Goal: Task Accomplishment & Management: Manage account settings

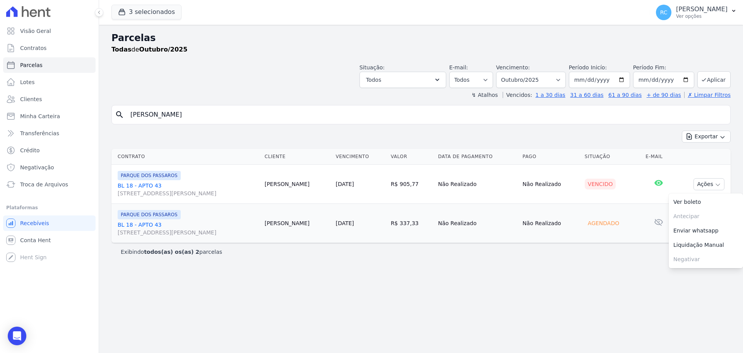
select select
drag, startPoint x: 207, startPoint y: 112, endPoint x: 38, endPoint y: 91, distance: 170.4
click at [38, 91] on div "Visão Geral Contratos [GEOGRAPHIC_DATA] Lotes Clientes Minha Carteira Transferê…" at bounding box center [371, 176] width 743 height 353
type input "[PERSON_NAME]"
select select
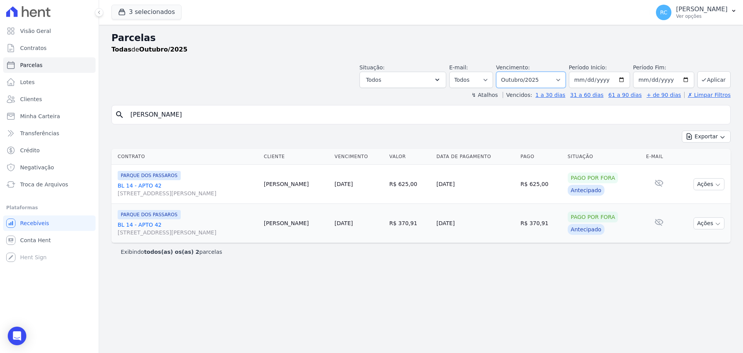
click at [533, 75] on select "[GEOGRAPHIC_DATA] por período ──────── Todos os meses Dezembro/2021 [GEOGRAPHIC…" at bounding box center [531, 80] width 70 height 16
select select "all"
click at [507, 72] on select "[GEOGRAPHIC_DATA] por período ──────── Todos os meses Dezembro/2021 [GEOGRAPHIC…" at bounding box center [531, 80] width 70 height 16
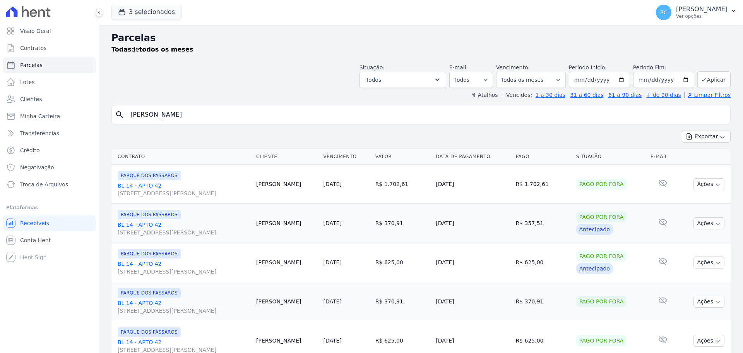
select select
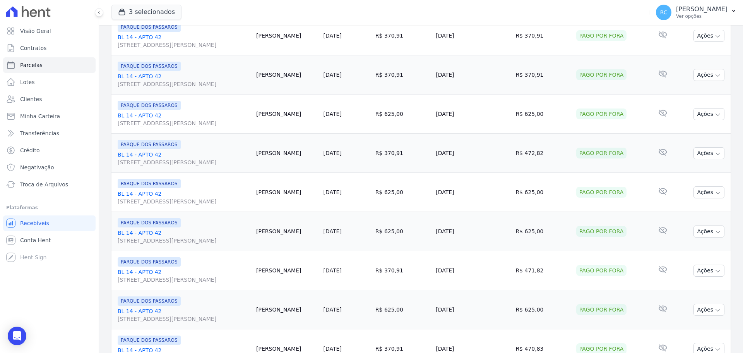
scroll to position [823, 0]
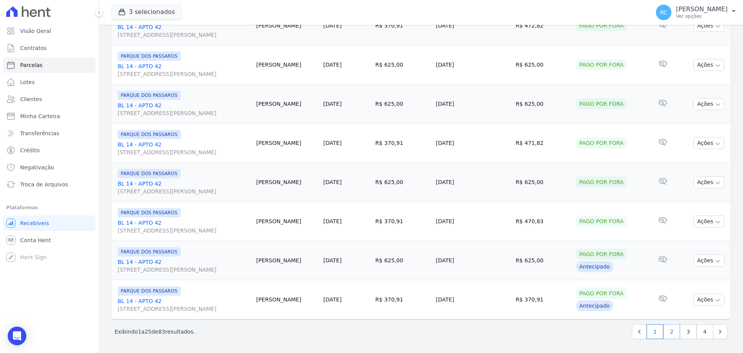
click at [667, 332] on link "2" at bounding box center [672, 331] width 17 height 15
select select
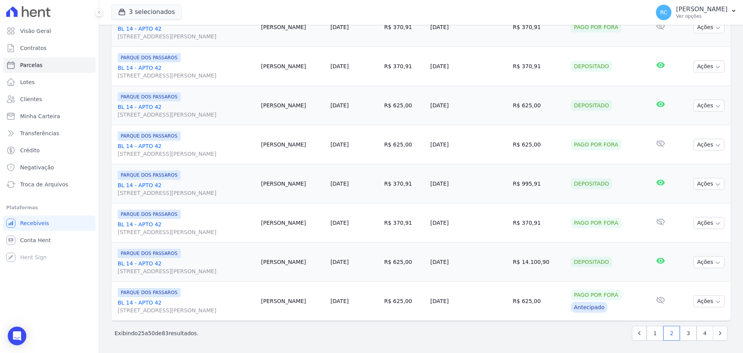
scroll to position [823, 0]
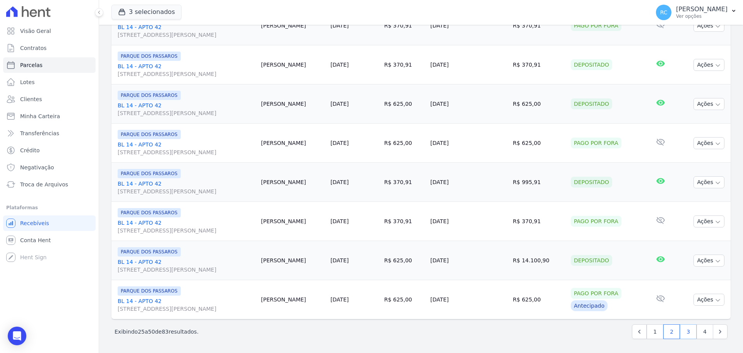
click at [683, 329] on link "3" at bounding box center [688, 331] width 17 height 15
select select
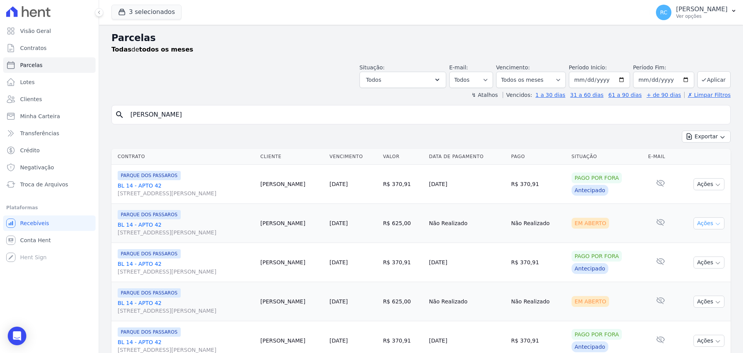
click at [706, 218] on button "Ações" at bounding box center [709, 223] width 31 height 12
click at [683, 286] on link "Liquidação Manual" at bounding box center [706, 284] width 74 height 14
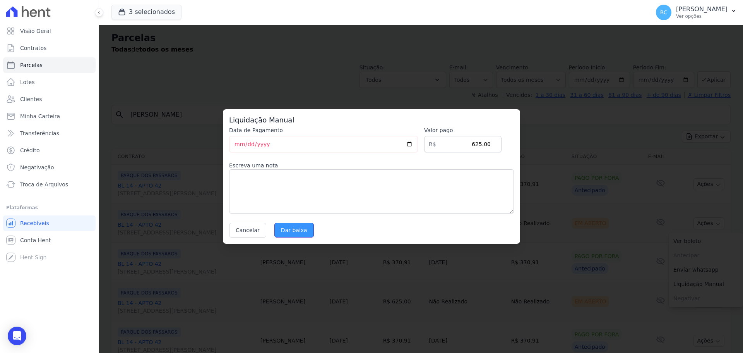
click at [290, 233] on input "Dar baixa" at bounding box center [294, 230] width 39 height 15
select select
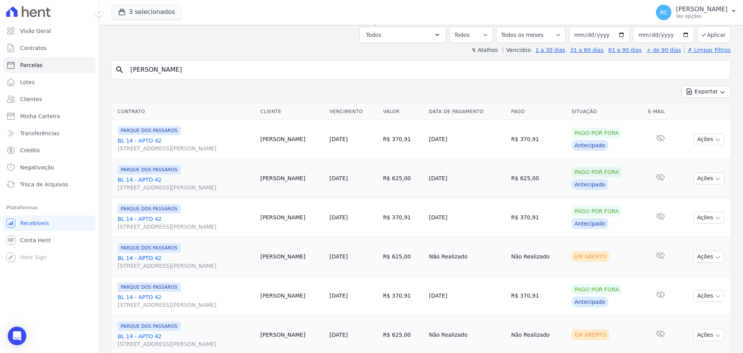
scroll to position [116, 0]
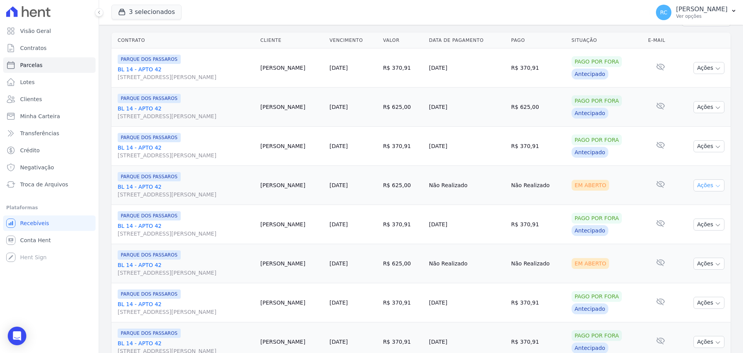
click at [704, 185] on button "Ações" at bounding box center [709, 185] width 31 height 12
click at [697, 246] on link "Liquidação Manual" at bounding box center [706, 246] width 74 height 14
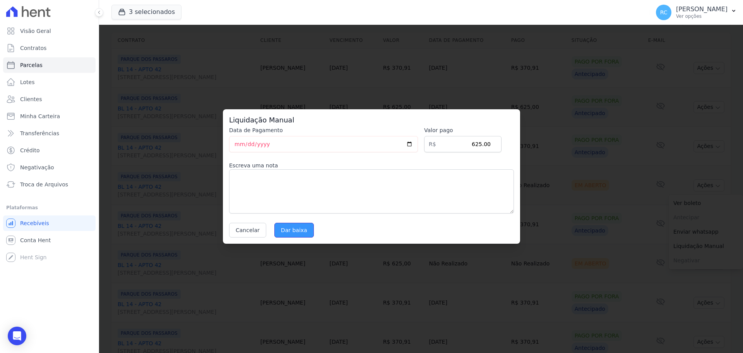
click at [296, 228] on input "Dar baixa" at bounding box center [294, 230] width 39 height 15
select select
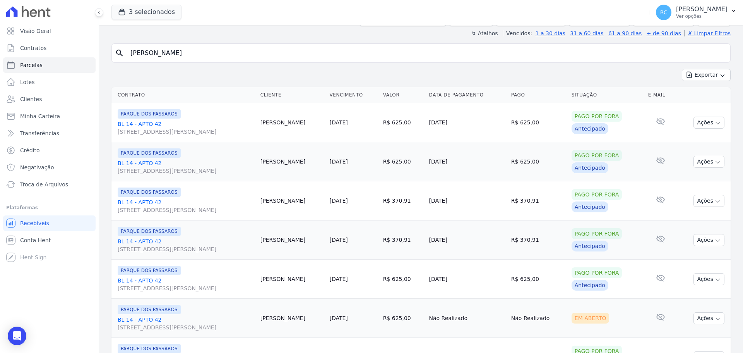
scroll to position [232, 0]
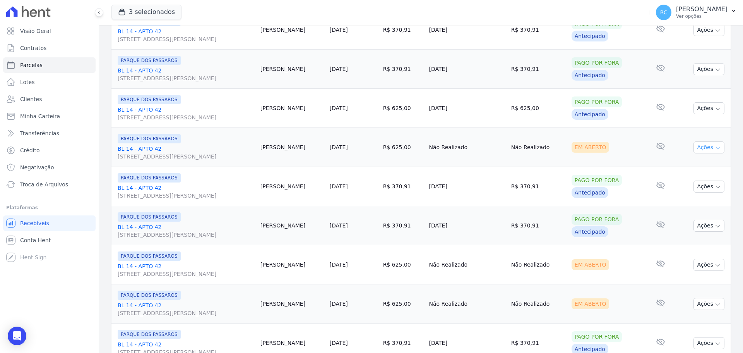
click at [701, 144] on button "Ações" at bounding box center [709, 147] width 31 height 12
click at [705, 208] on link "Liquidação Manual" at bounding box center [706, 208] width 74 height 14
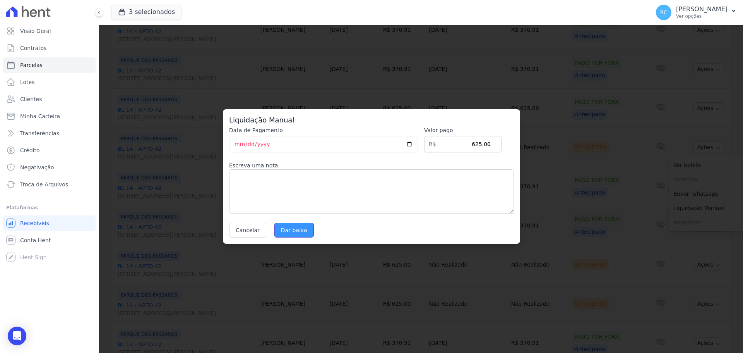
click at [303, 230] on input "Dar baixa" at bounding box center [294, 230] width 39 height 15
select select
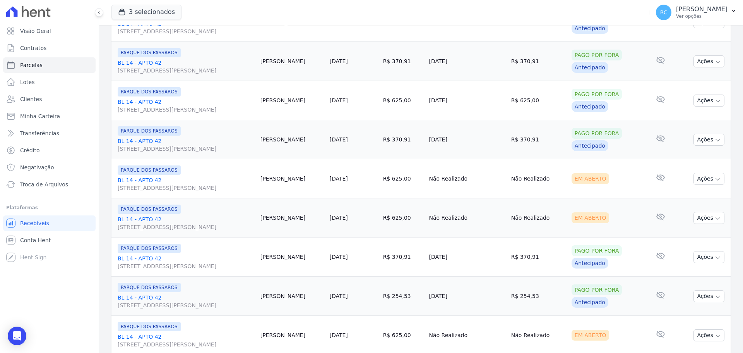
scroll to position [348, 0]
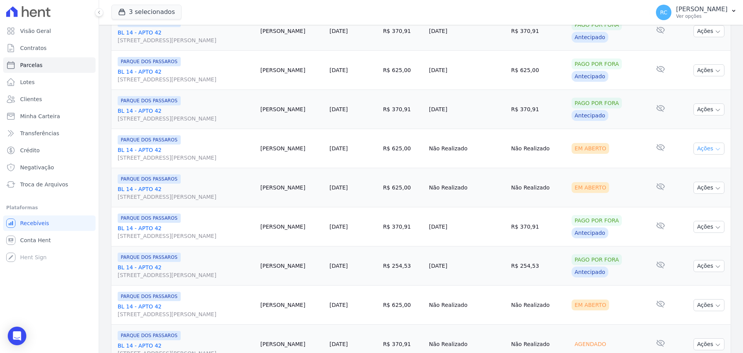
click at [716, 149] on icon "button" at bounding box center [718, 149] width 4 height 2
click at [703, 207] on link "Liquidação Manual" at bounding box center [706, 209] width 74 height 14
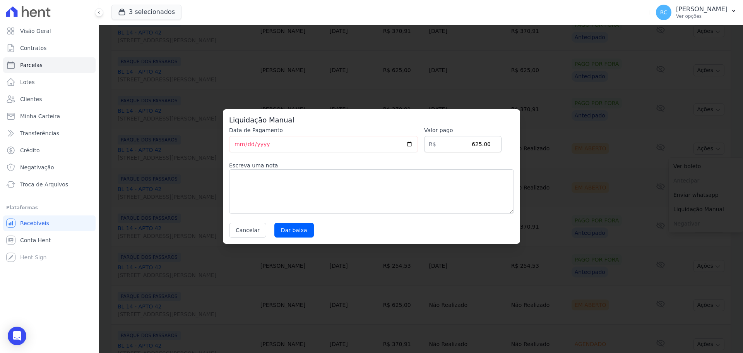
drag, startPoint x: 314, startPoint y: 231, endPoint x: 309, endPoint y: 229, distance: 4.9
click at [313, 231] on div "Cancelar Dar baixa" at bounding box center [371, 230] width 285 height 15
click at [309, 229] on div "Cancelar Dar baixa" at bounding box center [371, 230] width 285 height 15
click at [303, 229] on input "Dar baixa" at bounding box center [294, 230] width 39 height 15
select select
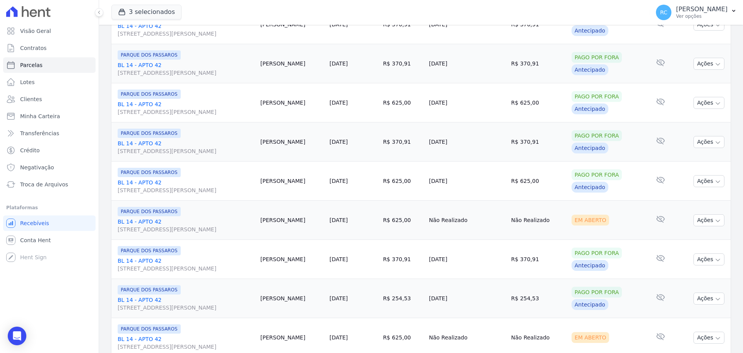
scroll to position [387, 0]
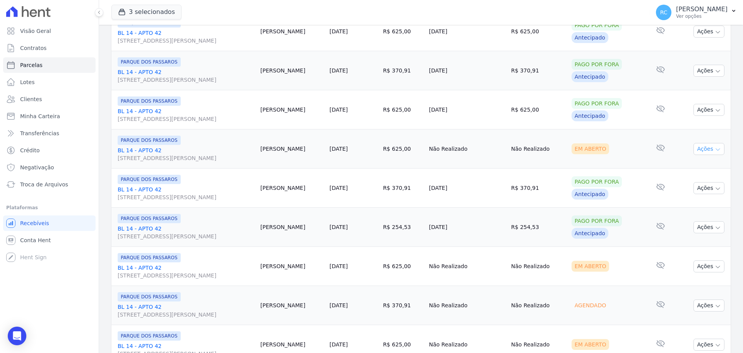
click at [707, 148] on button "Ações" at bounding box center [709, 149] width 31 height 12
click at [684, 206] on link "Liquidação Manual" at bounding box center [706, 209] width 74 height 14
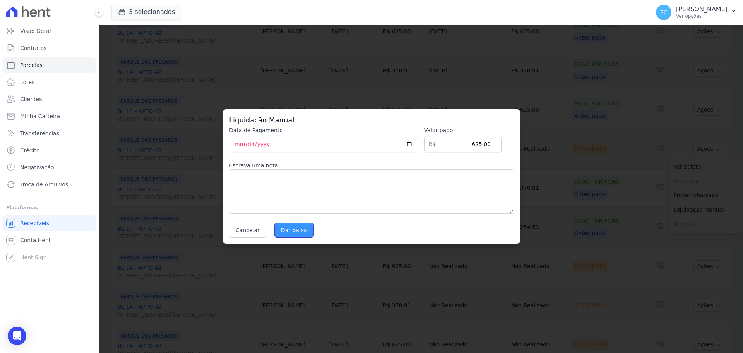
click at [293, 231] on input "Dar baixa" at bounding box center [294, 230] width 39 height 15
select select
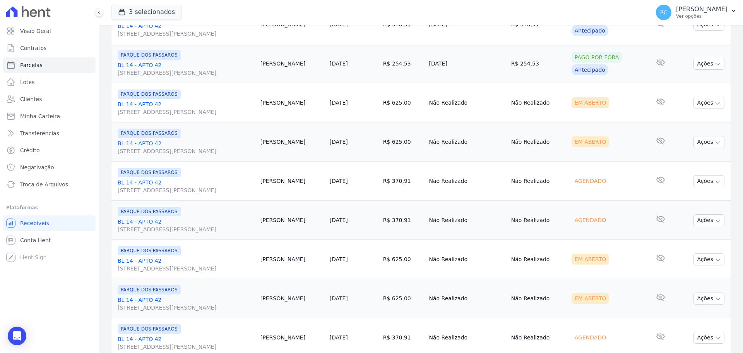
scroll to position [513, 0]
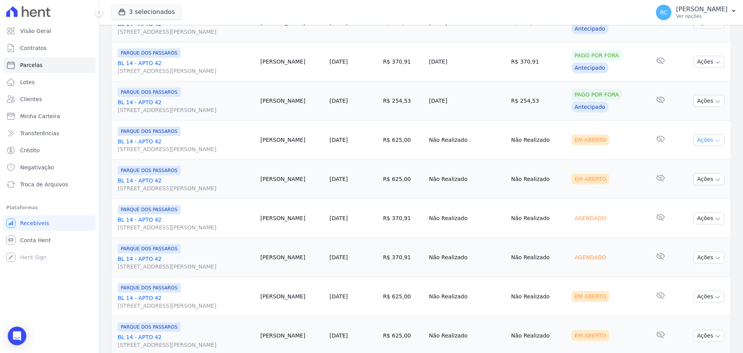
click at [704, 138] on button "Ações" at bounding box center [709, 140] width 31 height 12
click at [682, 198] on link "Liquidação Manual" at bounding box center [706, 201] width 74 height 14
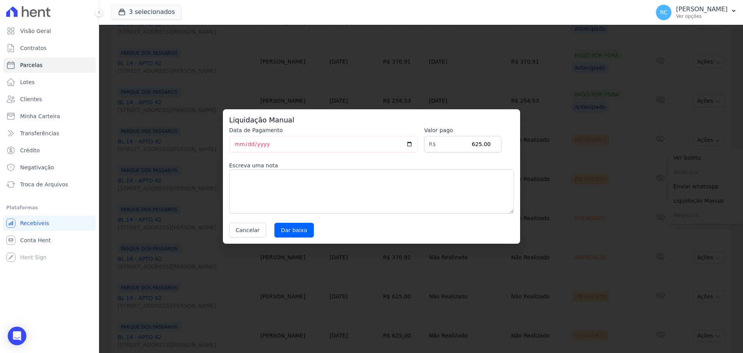
click at [308, 227] on div "Cancelar Dar baixa" at bounding box center [371, 230] width 285 height 15
click at [300, 229] on input "Dar baixa" at bounding box center [294, 230] width 39 height 15
select select
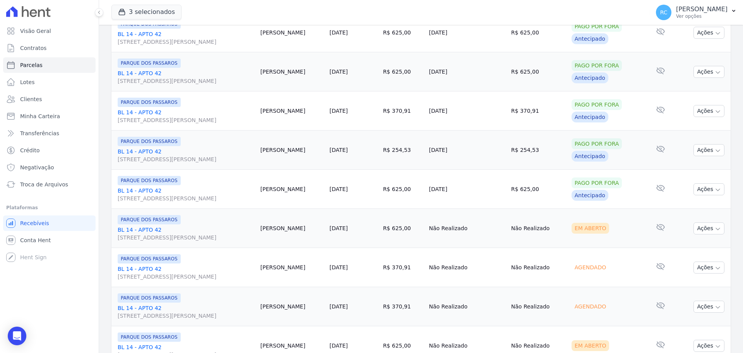
scroll to position [465, 0]
click at [698, 226] on button "Ações" at bounding box center [709, 228] width 31 height 12
click at [681, 288] on link "Liquidação Manual" at bounding box center [706, 288] width 74 height 14
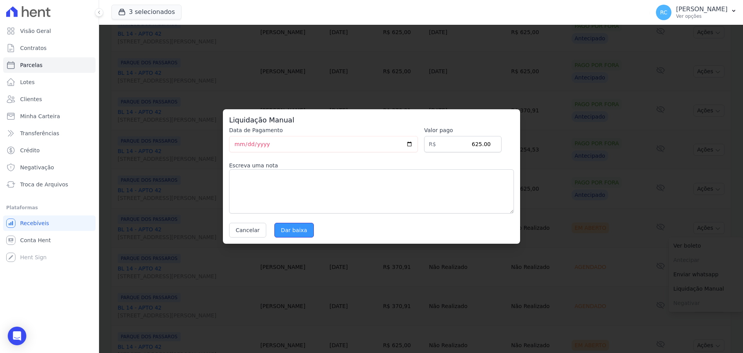
click at [284, 226] on input "Dar baixa" at bounding box center [294, 230] width 39 height 15
select select
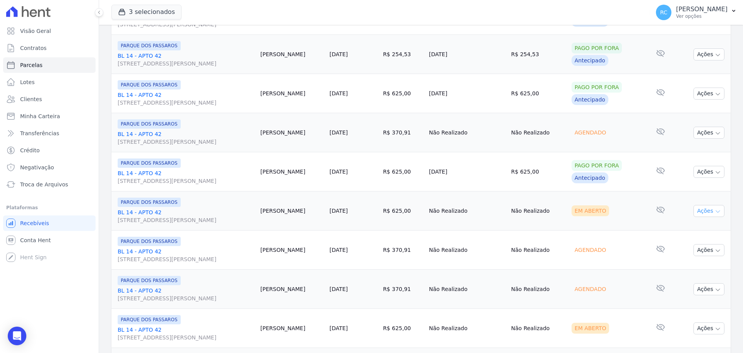
scroll to position [619, 0]
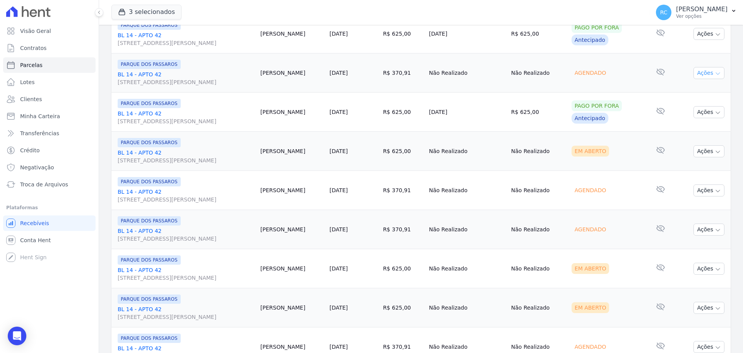
click at [697, 77] on button "Ações" at bounding box center [709, 73] width 31 height 12
click at [682, 137] on link "Liquidação Manual" at bounding box center [706, 134] width 74 height 14
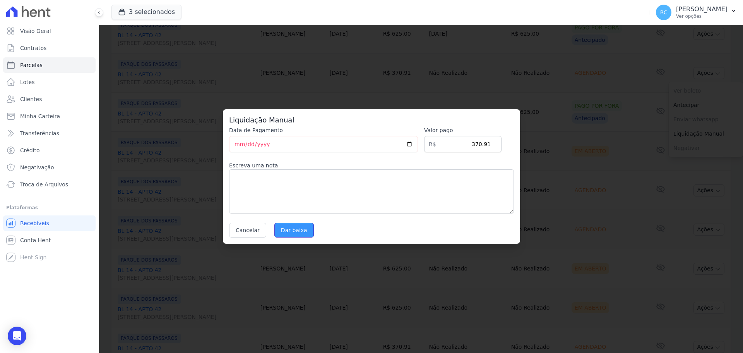
click at [281, 228] on input "Dar baixa" at bounding box center [294, 230] width 39 height 15
select select
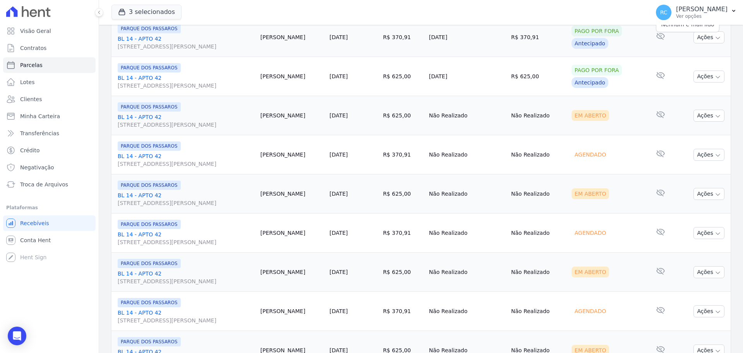
scroll to position [658, 0]
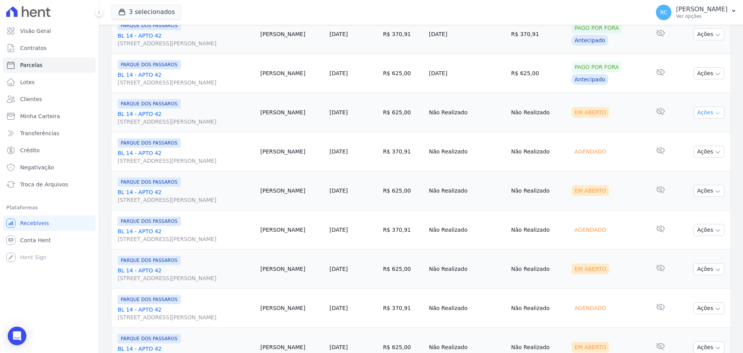
click at [703, 117] on button "Ações" at bounding box center [709, 112] width 31 height 12
click at [691, 173] on link "Liquidação Manual" at bounding box center [706, 173] width 74 height 14
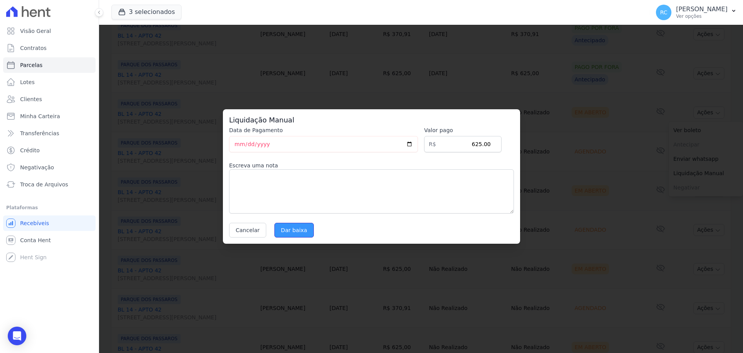
click at [282, 231] on input "Dar baixa" at bounding box center [294, 230] width 39 height 15
select select
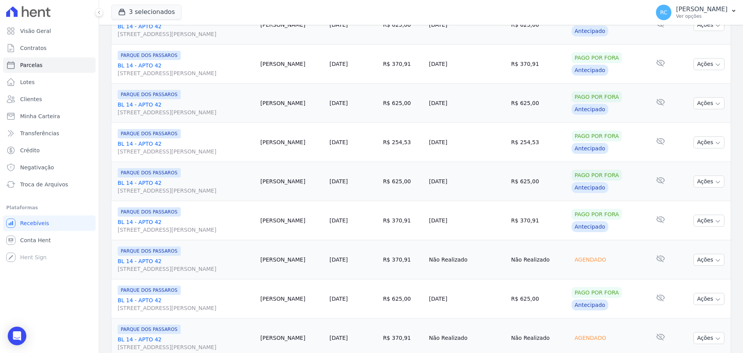
scroll to position [581, 0]
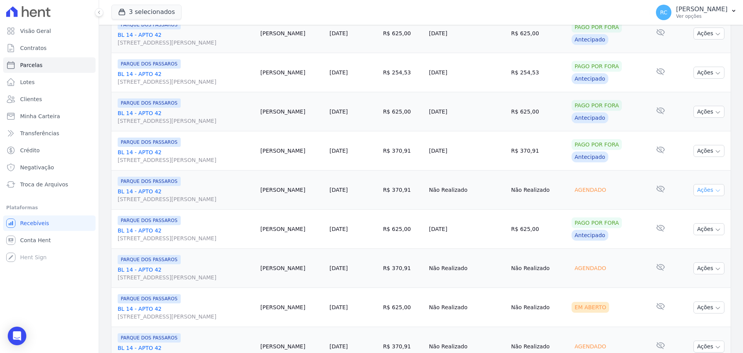
click at [707, 187] on button "Ações" at bounding box center [709, 190] width 31 height 12
click at [676, 251] on link "Liquidação Manual" at bounding box center [706, 251] width 74 height 14
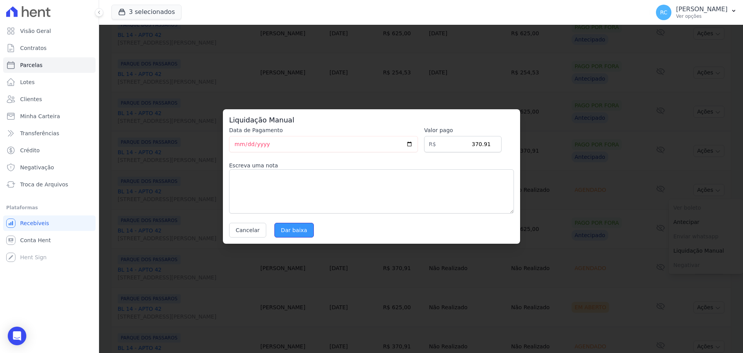
click at [292, 226] on input "Dar baixa" at bounding box center [294, 230] width 39 height 15
select select
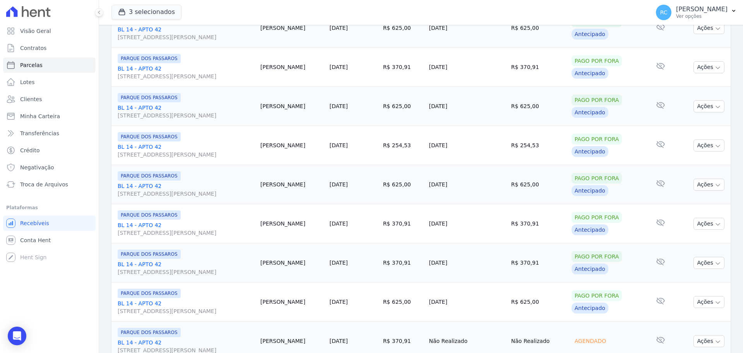
scroll to position [697, 0]
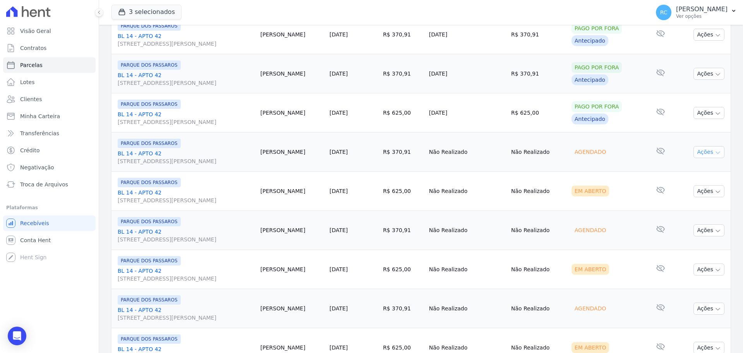
click at [707, 151] on button "Ações" at bounding box center [709, 152] width 31 height 12
click at [678, 213] on link "Liquidação Manual" at bounding box center [706, 213] width 74 height 14
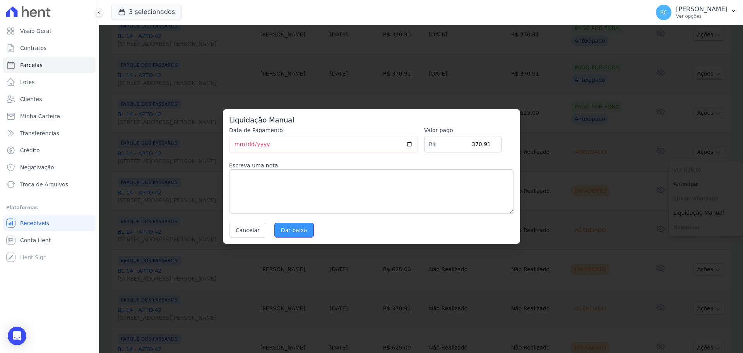
click at [289, 230] on input "Dar baixa" at bounding box center [294, 230] width 39 height 15
select select
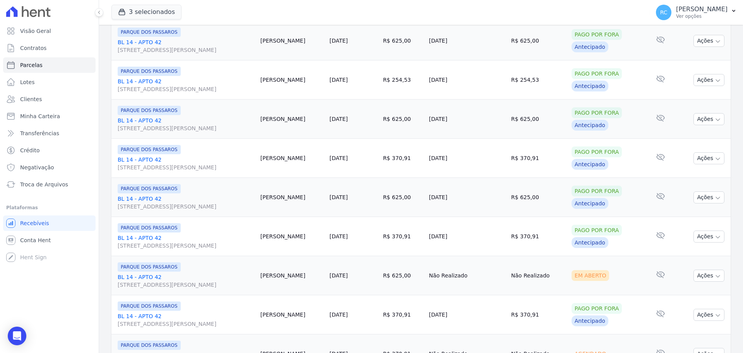
scroll to position [697, 0]
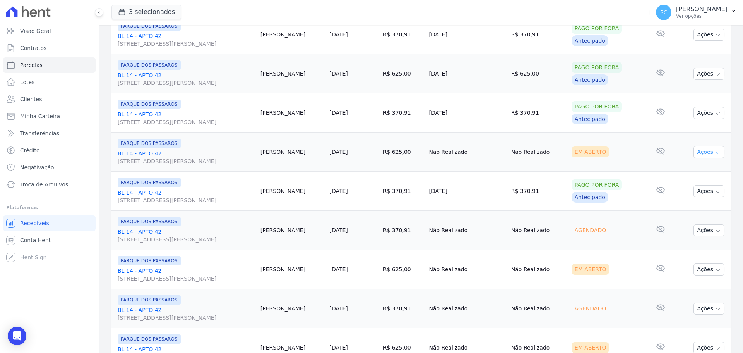
click at [706, 154] on button "Ações" at bounding box center [709, 152] width 31 height 12
click at [678, 212] on link "Liquidação Manual" at bounding box center [706, 213] width 74 height 14
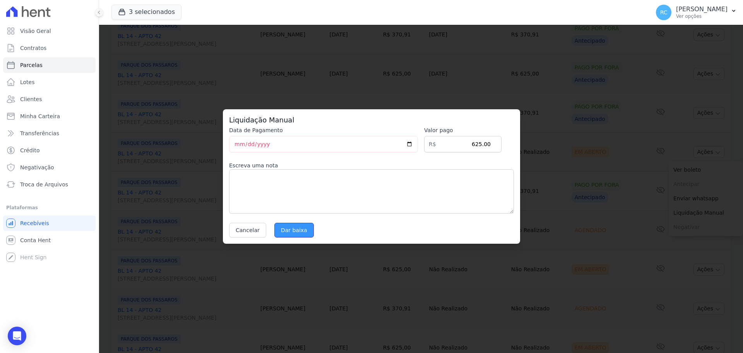
click at [287, 224] on input "Dar baixa" at bounding box center [294, 230] width 39 height 15
select select
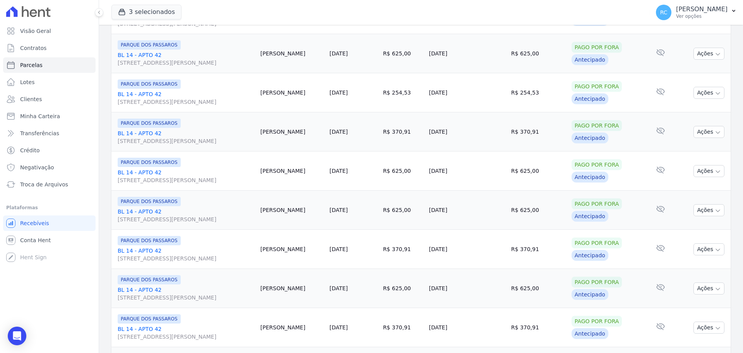
scroll to position [658, 0]
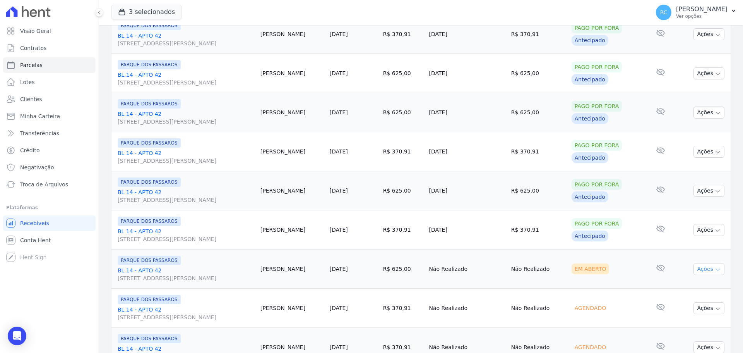
click at [705, 266] on button "Ações" at bounding box center [709, 269] width 31 height 12
click at [687, 328] on link "Liquidação Manual" at bounding box center [706, 330] width 74 height 14
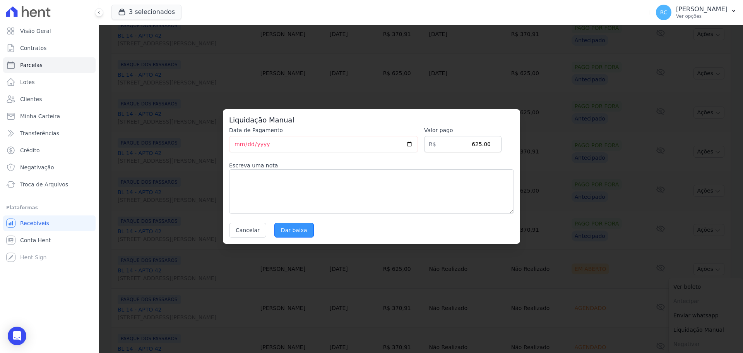
drag, startPoint x: 275, startPoint y: 221, endPoint x: 280, endPoint y: 228, distance: 9.0
click at [277, 225] on div "Data de Pagamento 2025-10-03 Valor pago R$ 625.00 Escreva uma nota Cancelar Dar…" at bounding box center [371, 181] width 285 height 111
click at [281, 231] on input "Dar baixa" at bounding box center [294, 230] width 39 height 15
select select
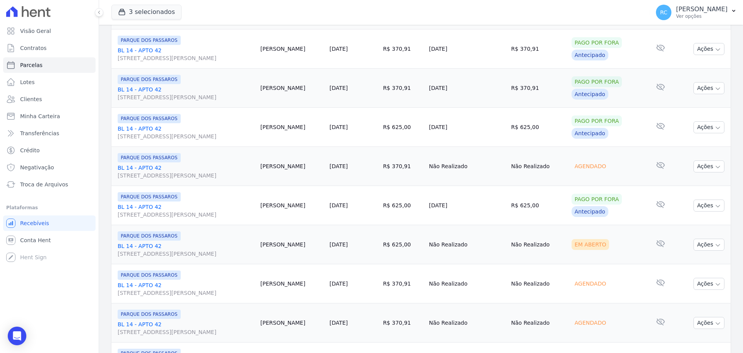
scroll to position [774, 0]
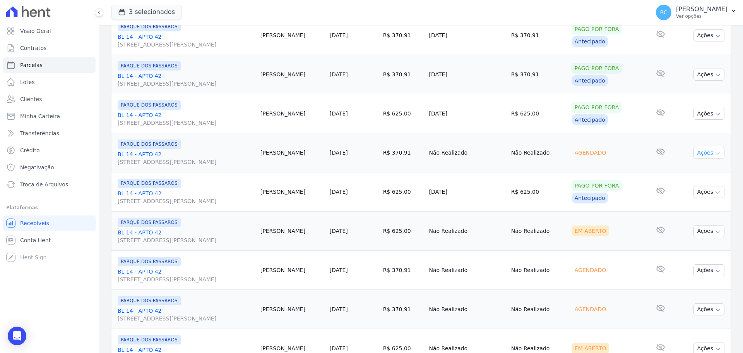
click at [705, 154] on button "Ações" at bounding box center [709, 153] width 31 height 12
click at [684, 212] on link "Liquidação Manual" at bounding box center [706, 213] width 74 height 14
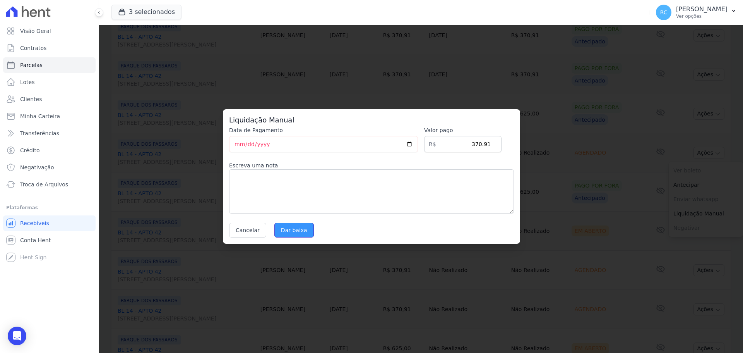
click at [288, 228] on input "Dar baixa" at bounding box center [294, 230] width 39 height 15
select select
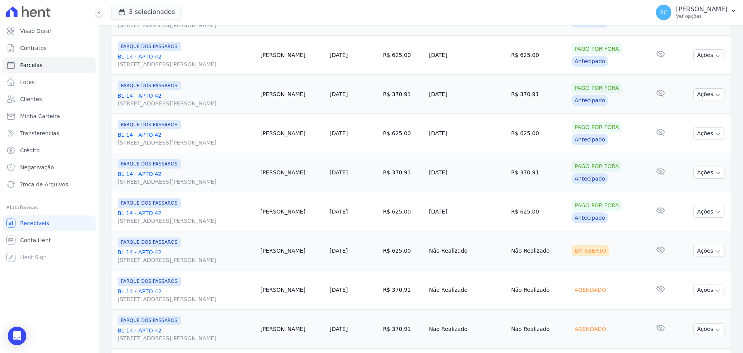
scroll to position [823, 0]
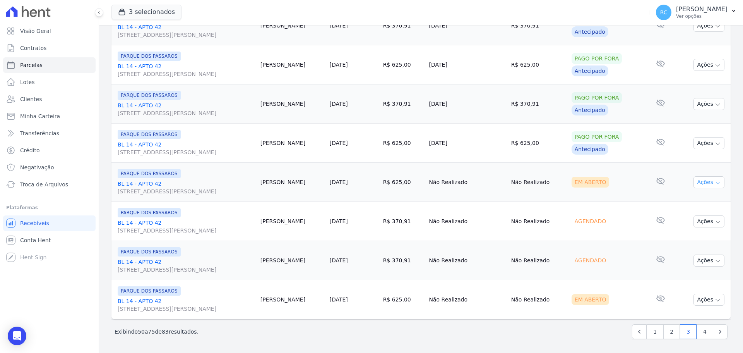
click at [702, 184] on button "Ações" at bounding box center [709, 182] width 31 height 12
click at [670, 245] on link "Liquidação Manual" at bounding box center [706, 243] width 74 height 14
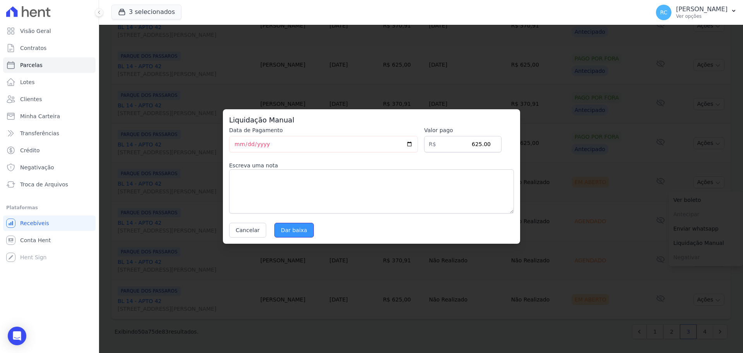
click at [280, 226] on input "Dar baixa" at bounding box center [294, 230] width 39 height 15
select select
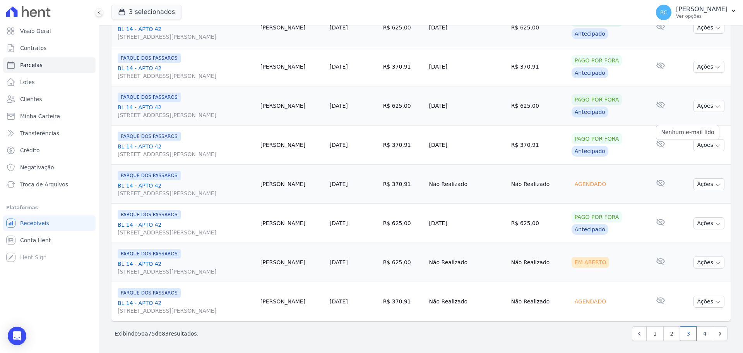
scroll to position [823, 0]
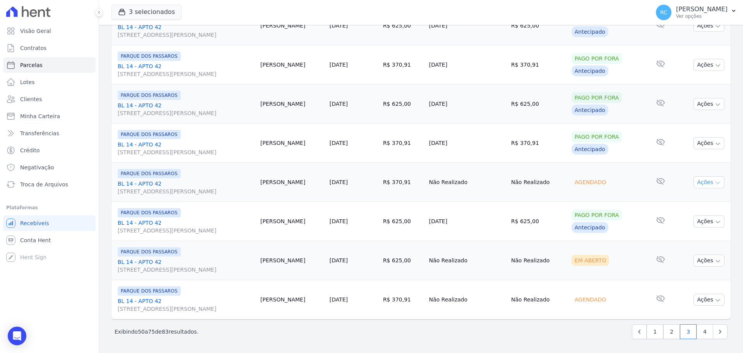
click at [698, 178] on button "Ações" at bounding box center [709, 182] width 31 height 12
click at [678, 241] on link "Liquidação Manual" at bounding box center [706, 243] width 74 height 14
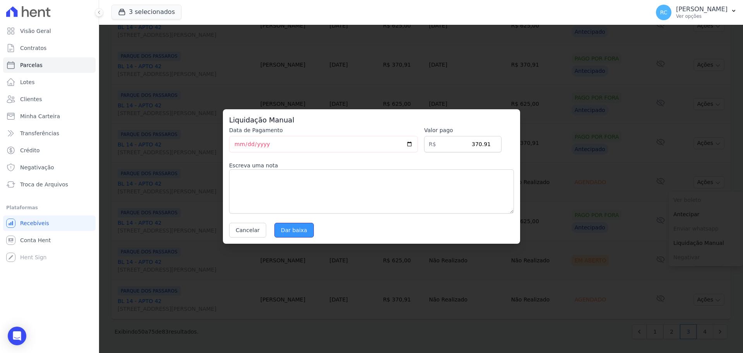
click at [290, 226] on input "Dar baixa" at bounding box center [294, 230] width 39 height 15
select select
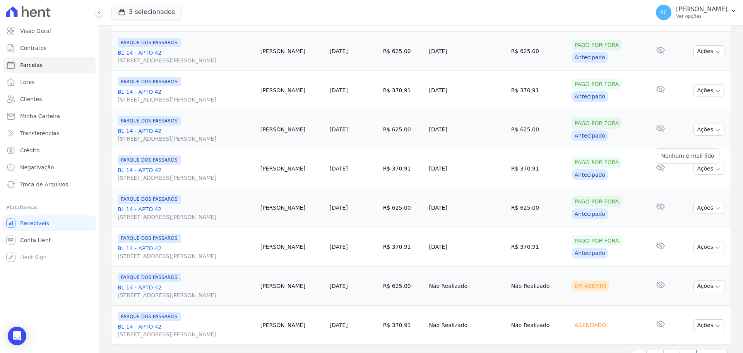
scroll to position [823, 0]
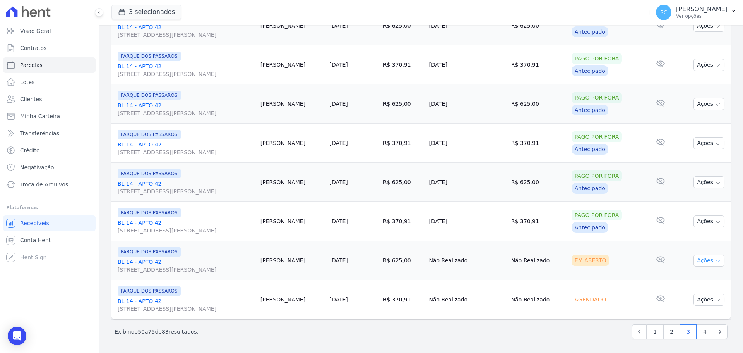
click at [702, 262] on button "Ações" at bounding box center [709, 260] width 31 height 12
click at [679, 321] on link "Liquidação Manual" at bounding box center [706, 321] width 74 height 14
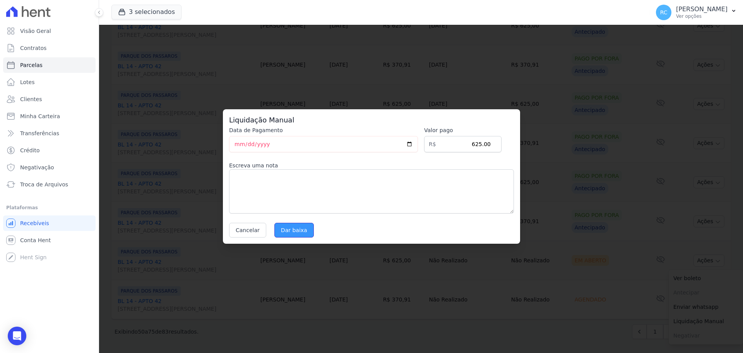
click at [304, 229] on input "Dar baixa" at bounding box center [294, 230] width 39 height 15
select select
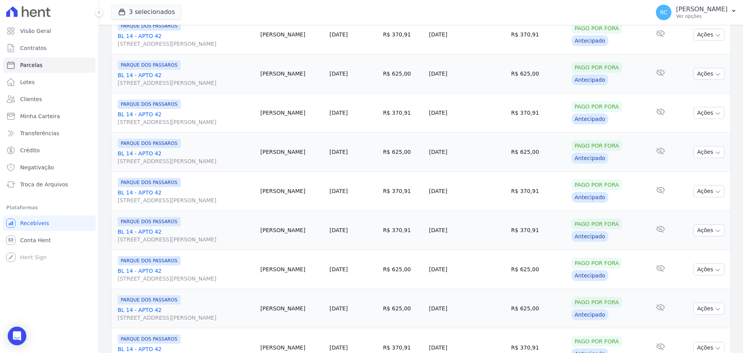
scroll to position [823, 0]
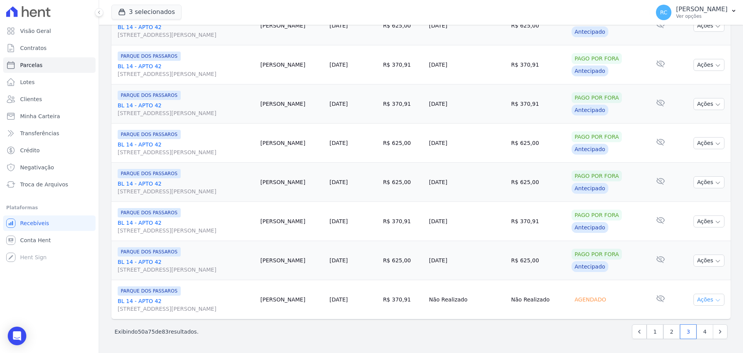
drag, startPoint x: 708, startPoint y: 294, endPoint x: 693, endPoint y: 295, distance: 15.1
click at [707, 294] on button "Ações" at bounding box center [709, 299] width 31 height 12
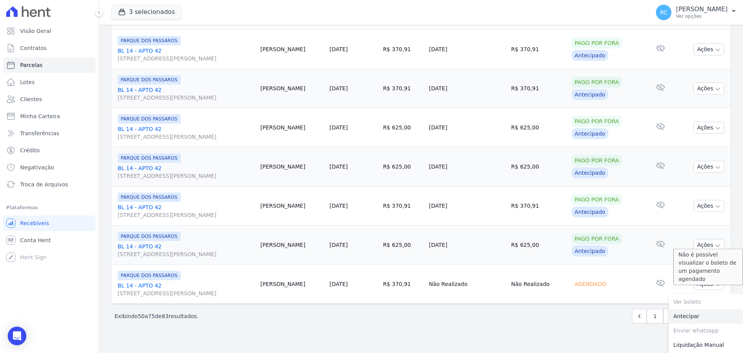
scroll to position [854, 0]
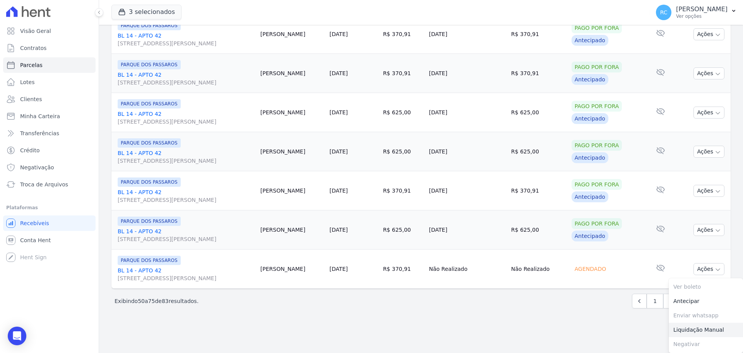
click at [703, 331] on link "Liquidação Manual" at bounding box center [706, 330] width 74 height 14
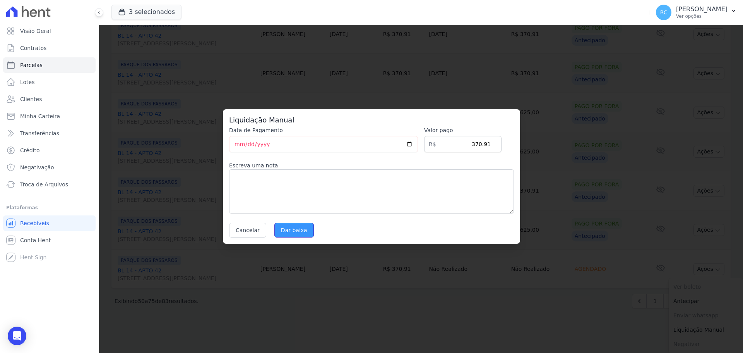
click at [299, 236] on input "Dar baixa" at bounding box center [294, 230] width 39 height 15
select select
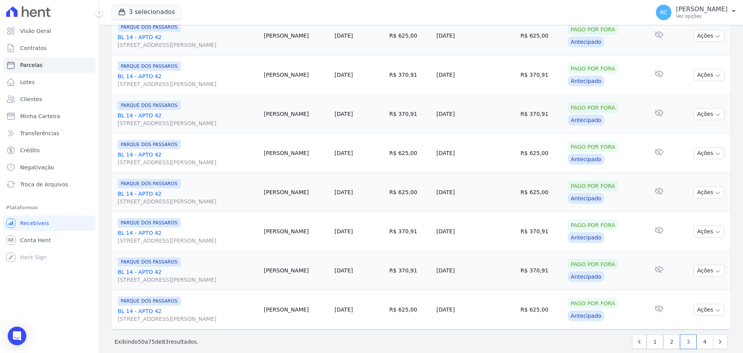
scroll to position [823, 0]
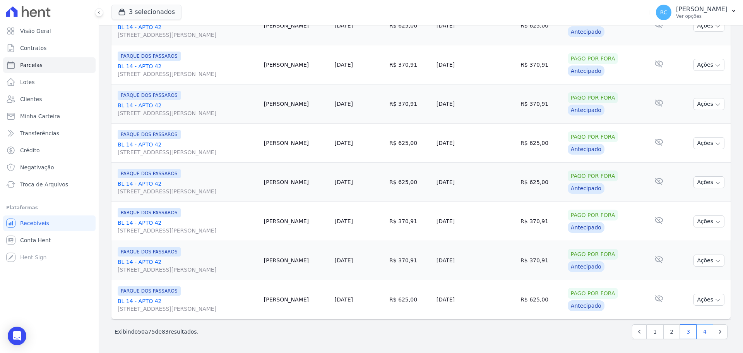
click at [701, 335] on link "4" at bounding box center [705, 331] width 17 height 15
select select
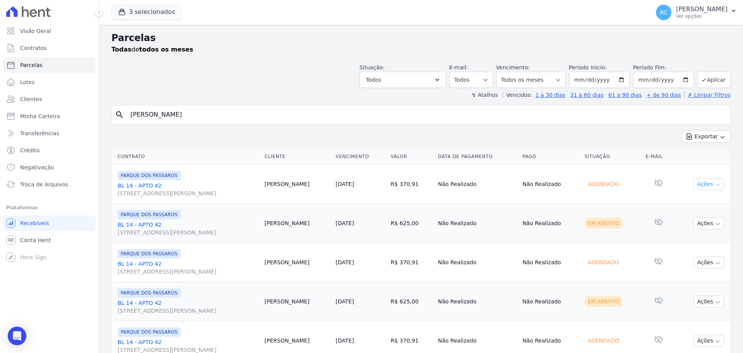
click at [695, 187] on button "Ações" at bounding box center [709, 184] width 31 height 12
click at [686, 245] on div "A negativação só é permitida caso o vencimento tenha mais de 5 dias de ocorrido" at bounding box center [709, 241] width 70 height 45
click at [693, 244] on link "Liquidação Manual" at bounding box center [706, 245] width 74 height 14
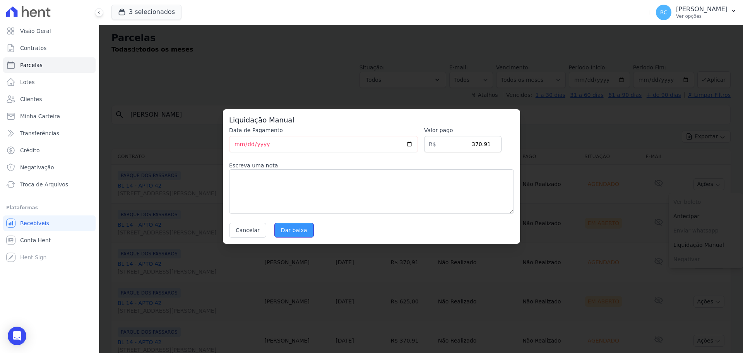
click at [304, 231] on input "Dar baixa" at bounding box center [294, 230] width 39 height 15
select select
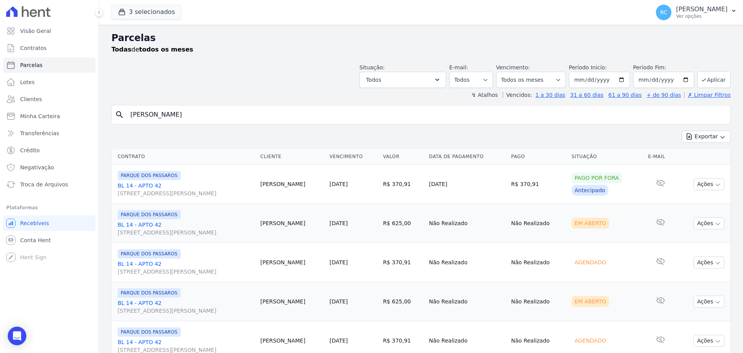
scroll to position [77, 0]
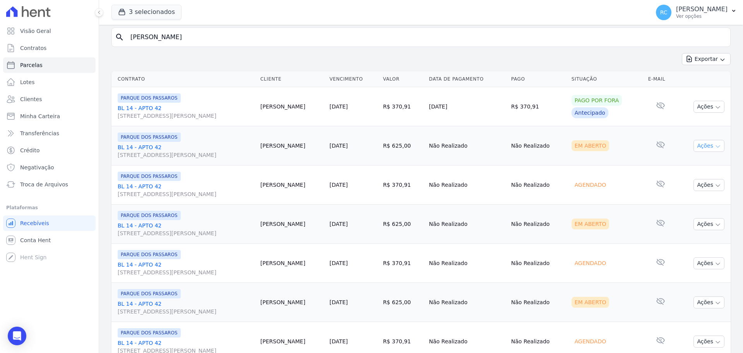
click at [709, 146] on button "Ações" at bounding box center [709, 146] width 31 height 12
click at [709, 210] on link "Liquidação Manual" at bounding box center [706, 206] width 74 height 14
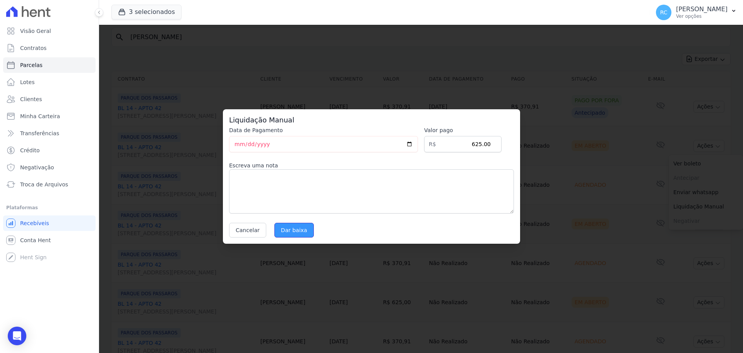
click at [293, 228] on input "Dar baixa" at bounding box center [294, 230] width 39 height 15
select select
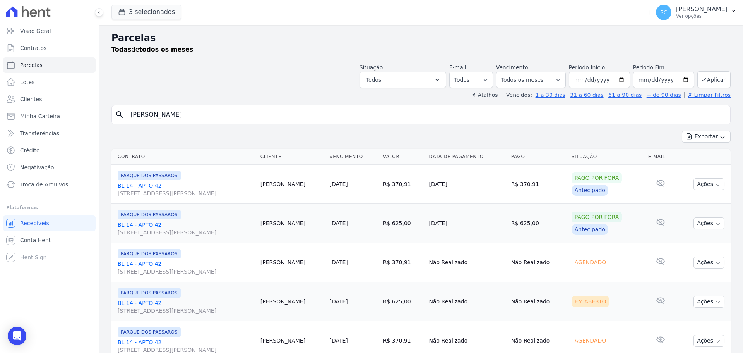
click at [704, 254] on td "Ações Ver boleto Não é possível visualizar o boleto de um pagamento agendado An…" at bounding box center [704, 262] width 54 height 39
click at [703, 258] on button "Ações" at bounding box center [709, 262] width 31 height 12
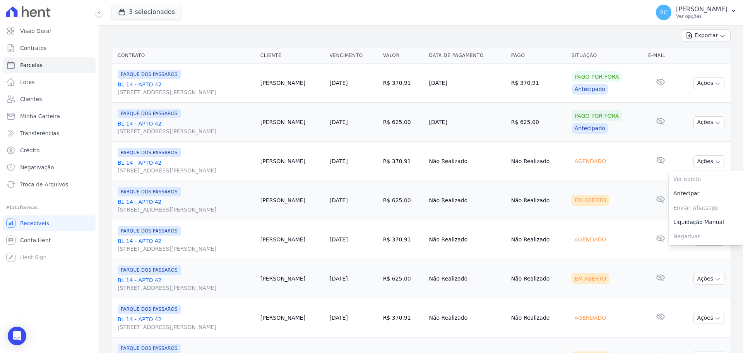
scroll to position [116, 0]
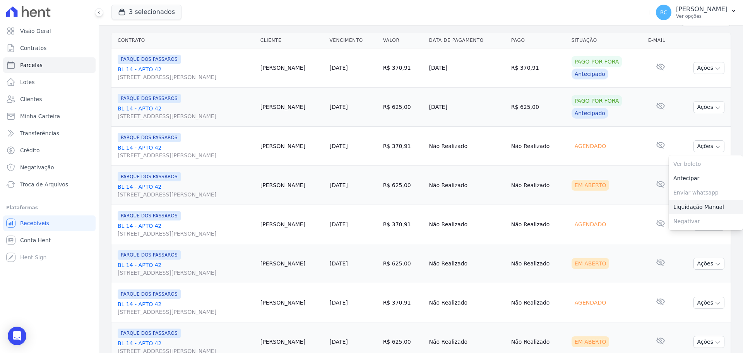
click at [708, 208] on link "Liquidação Manual" at bounding box center [706, 207] width 74 height 14
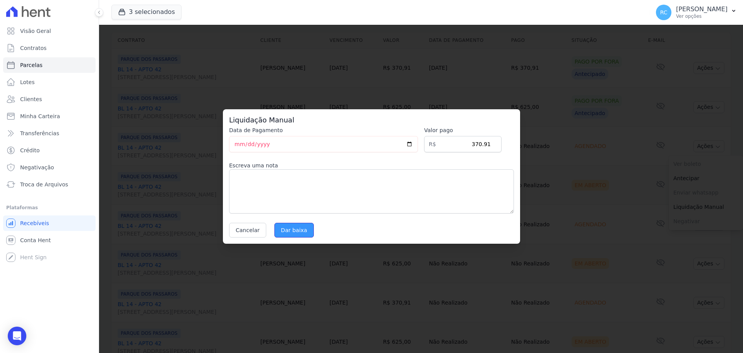
click at [299, 228] on input "Dar baixa" at bounding box center [294, 230] width 39 height 15
select select
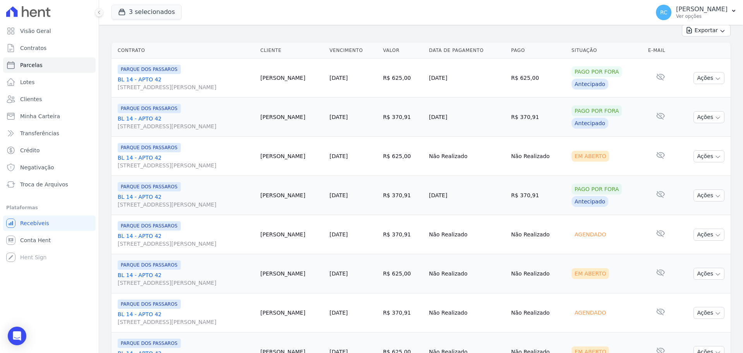
scroll to position [155, 0]
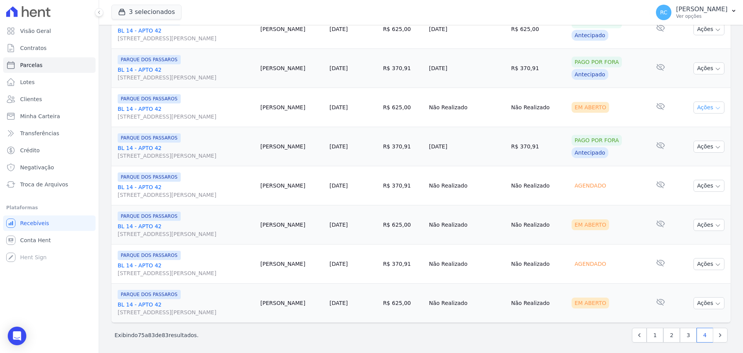
click at [704, 106] on button "Ações" at bounding box center [709, 107] width 31 height 12
click at [669, 165] on link "Liquidação Manual" at bounding box center [706, 168] width 74 height 14
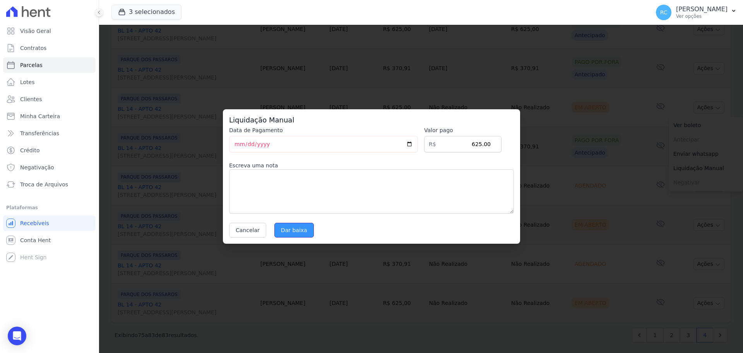
click at [285, 225] on input "Dar baixa" at bounding box center [294, 230] width 39 height 15
select select
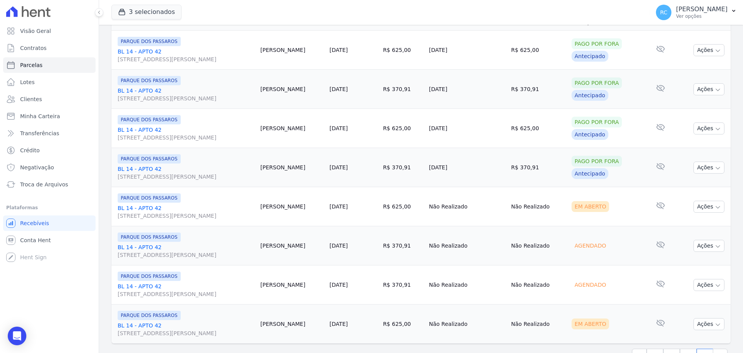
scroll to position [158, 0]
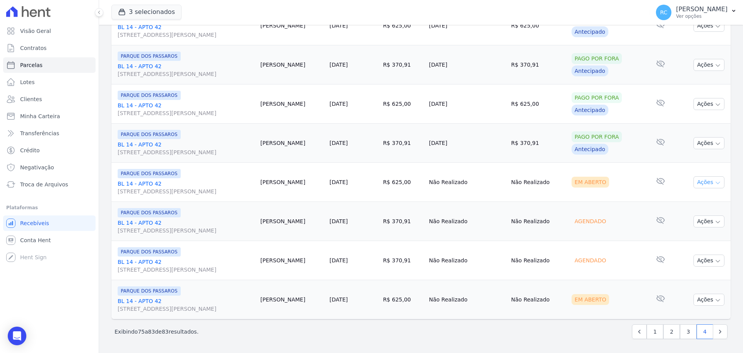
click at [708, 178] on button "Ações" at bounding box center [709, 182] width 31 height 12
click at [678, 240] on link "Liquidação Manual" at bounding box center [706, 243] width 74 height 14
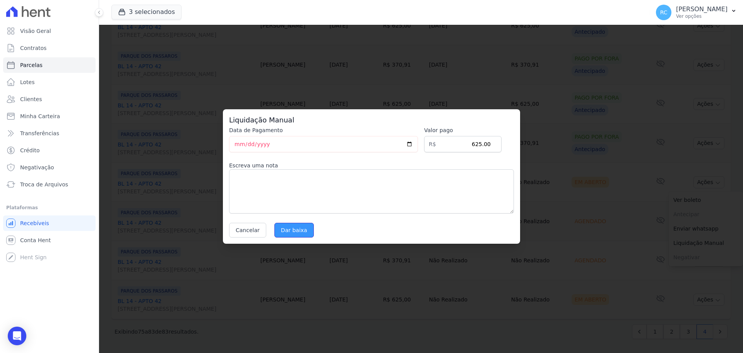
click at [283, 225] on input "Dar baixa" at bounding box center [294, 230] width 39 height 15
select select
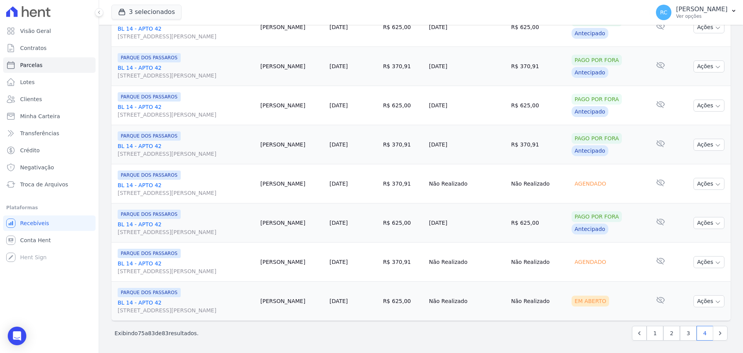
scroll to position [158, 0]
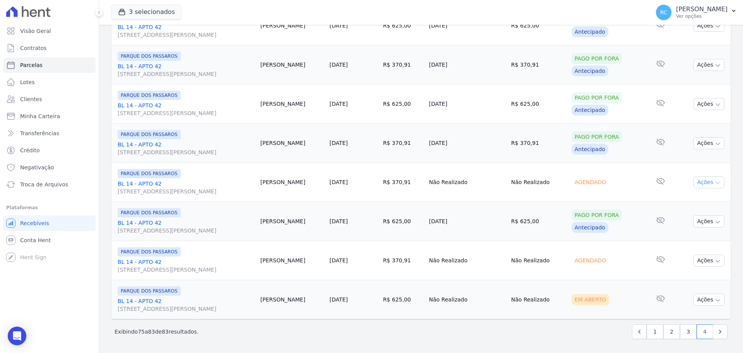
click at [697, 184] on button "Ações" at bounding box center [709, 182] width 31 height 12
click at [684, 242] on link "Liquidação Manual" at bounding box center [706, 243] width 74 height 14
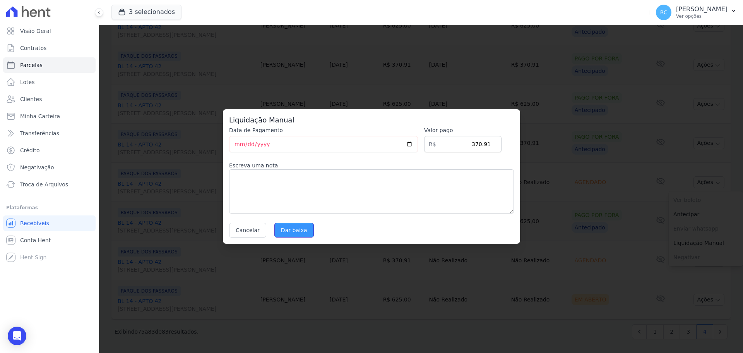
click at [287, 228] on input "Dar baixa" at bounding box center [294, 230] width 39 height 15
select select
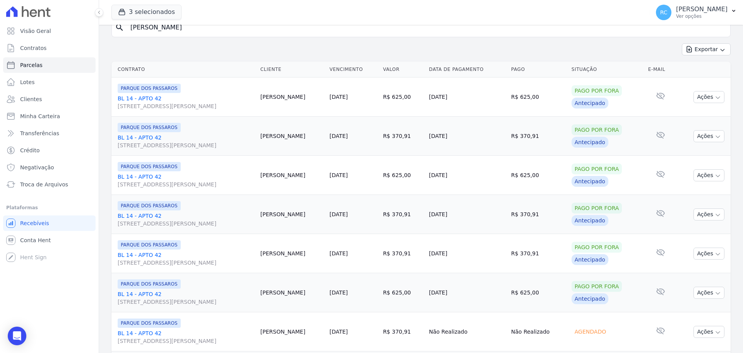
scroll to position [158, 0]
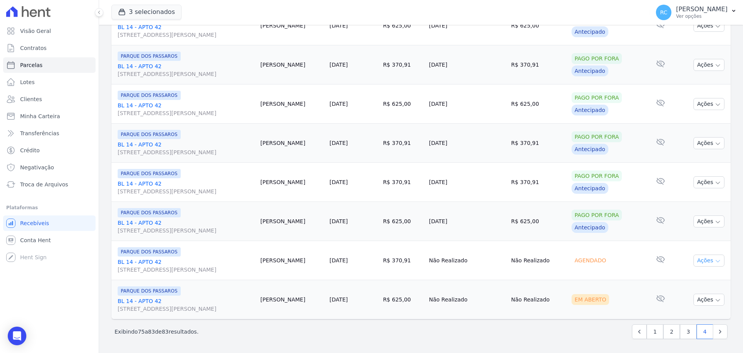
click at [705, 263] on button "Ações" at bounding box center [709, 260] width 31 height 12
click at [678, 319] on link "Liquidação Manual" at bounding box center [706, 321] width 74 height 14
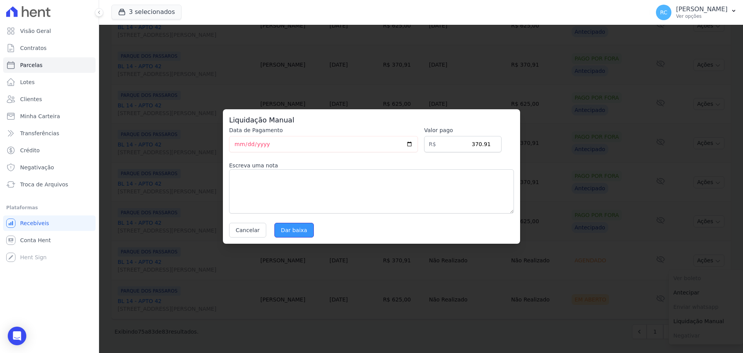
click at [304, 228] on input "Dar baixa" at bounding box center [294, 230] width 39 height 15
select select
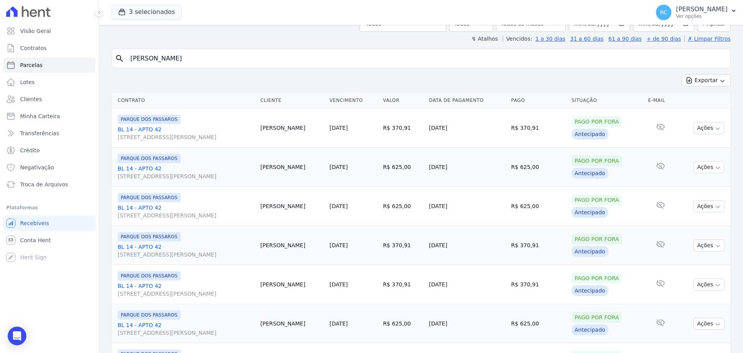
scroll to position [158, 0]
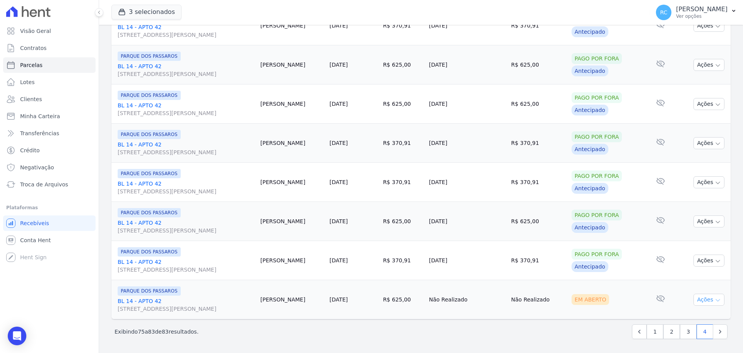
click at [703, 297] on button "Ações" at bounding box center [709, 299] width 31 height 12
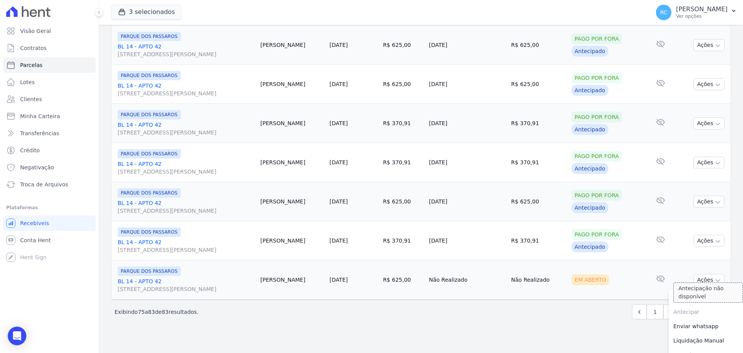
scroll to position [189, 0]
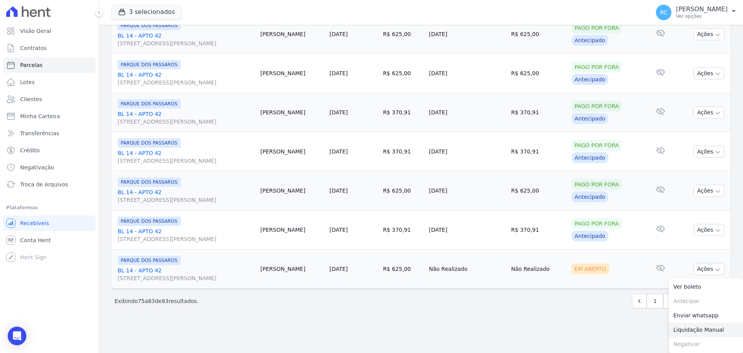
click at [685, 326] on link "Liquidação Manual" at bounding box center [706, 330] width 74 height 14
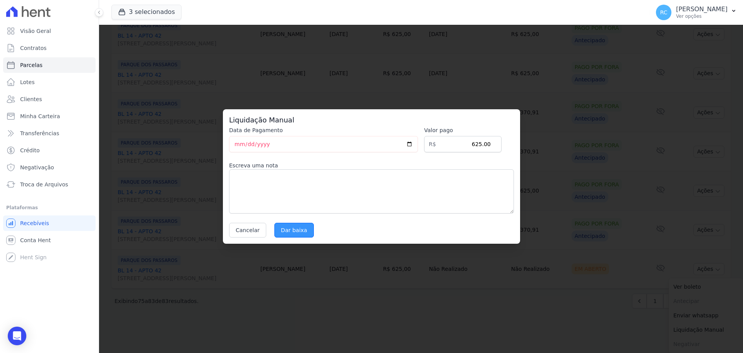
drag, startPoint x: 285, startPoint y: 239, endPoint x: 290, endPoint y: 233, distance: 6.9
click at [285, 238] on div "Liquidação Manual Data de Pagamento 2025-10-03 Valor pago R$ 625.00 Escreva uma…" at bounding box center [371, 176] width 297 height 134
click at [290, 233] on input "Dar baixa" at bounding box center [294, 230] width 39 height 15
select select
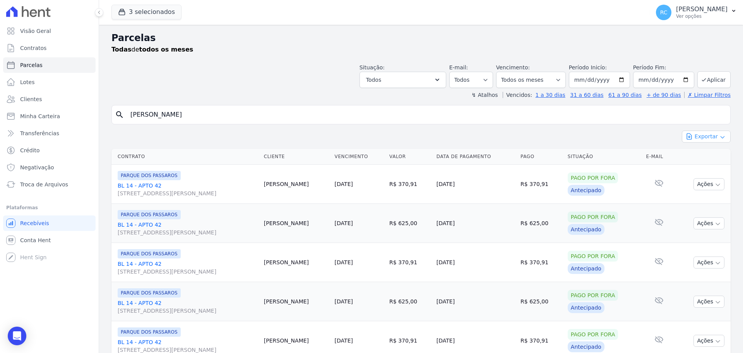
click at [693, 133] on button "Exportar" at bounding box center [706, 136] width 49 height 12
click at [702, 152] on span "Exportar PDF" at bounding box center [706, 155] width 41 height 8
drag, startPoint x: 214, startPoint y: 115, endPoint x: 96, endPoint y: 103, distance: 118.7
click at [95, 105] on div "Visão Geral Contratos [GEOGRAPHIC_DATA] Lotes Clientes Minha Carteira Transferê…" at bounding box center [371, 176] width 743 height 353
type input "PABLO NOBRE LEAO"
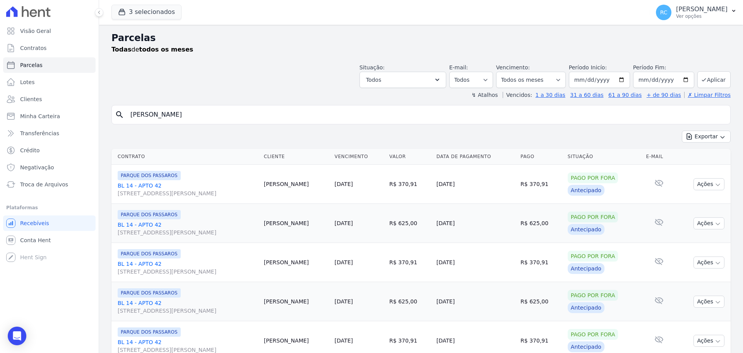
select select
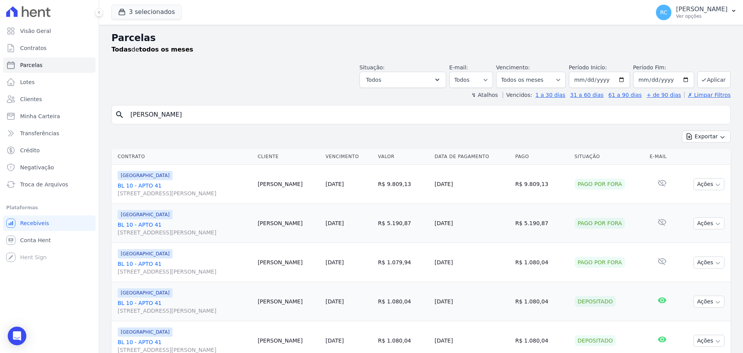
drag, startPoint x: 211, startPoint y: 114, endPoint x: 96, endPoint y: 101, distance: 116.5
click at [96, 101] on div "Visão Geral Contratos [GEOGRAPHIC_DATA] Lotes Clientes Minha Carteira Transferê…" at bounding box center [371, 176] width 743 height 353
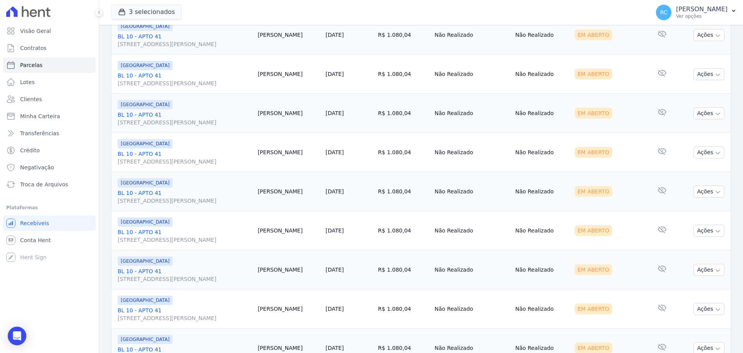
scroll to position [823, 0]
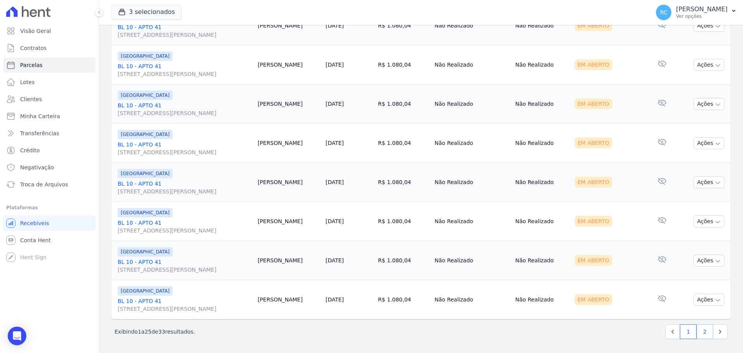
click at [700, 332] on link "2" at bounding box center [705, 331] width 17 height 15
select select
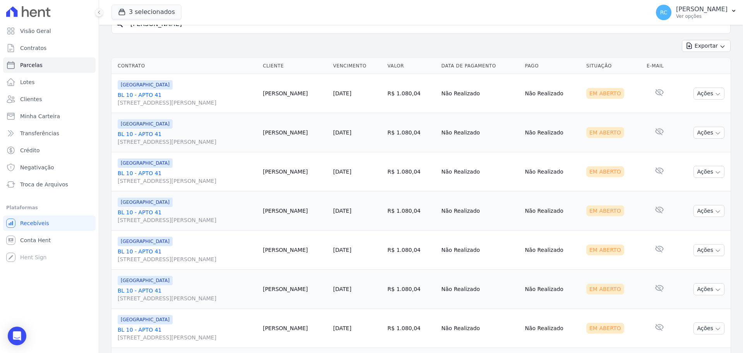
scroll to position [158, 0]
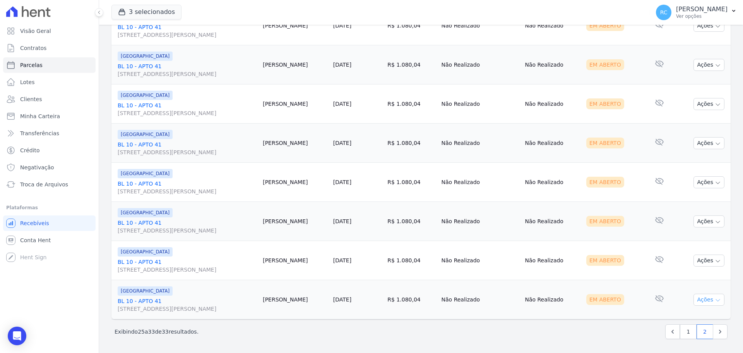
click at [703, 302] on button "Ações" at bounding box center [709, 299] width 31 height 12
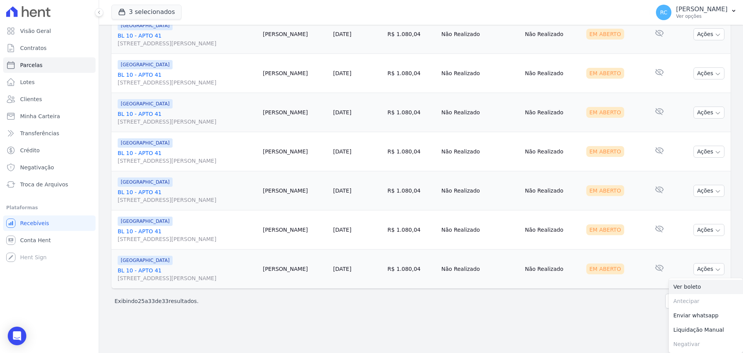
click at [694, 290] on link "Ver boleto" at bounding box center [706, 287] width 74 height 14
click at [141, 268] on link "BL 10 - APTO 41 Rua Arminda de Lima, 20, SALA 04, Centro" at bounding box center [187, 273] width 139 height 15
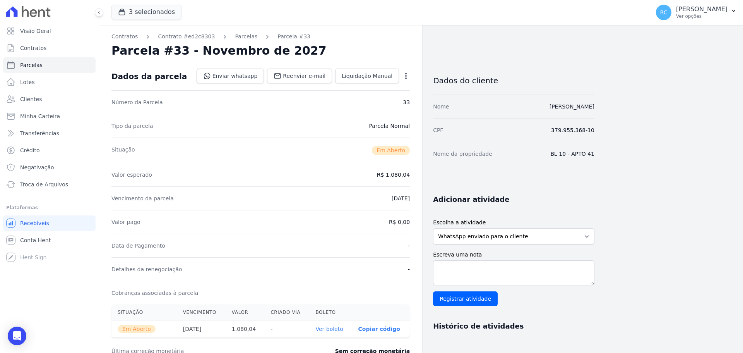
click at [406, 75] on icon "button" at bounding box center [406, 76] width 2 height 6
click at [357, 86] on link "Alterar" at bounding box center [373, 86] width 68 height 14
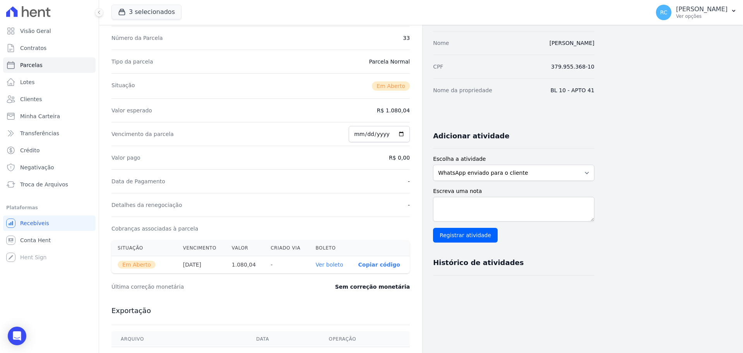
scroll to position [39, 0]
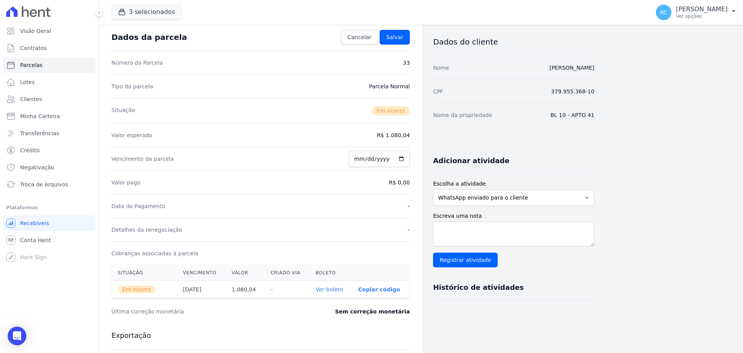
click at [411, 178] on div "Contratos Contrato #ed2c8303 Parcelas Parcela #33 Parcela #33 - Novembro de 202…" at bounding box center [260, 235] width 323 height 499
drag, startPoint x: 395, startPoint y: 180, endPoint x: 391, endPoint y: 170, distance: 10.4
click at [395, 179] on dd "R$ 0,00" at bounding box center [399, 182] width 21 height 8
click at [383, 153] on input "2027-11-20" at bounding box center [379, 159] width 61 height 16
click at [429, 227] on div "Contratos Contrato #ed2c8303 Parcelas Parcela #33 Parcela #33 - Novembro de 202…" at bounding box center [347, 235] width 496 height 499
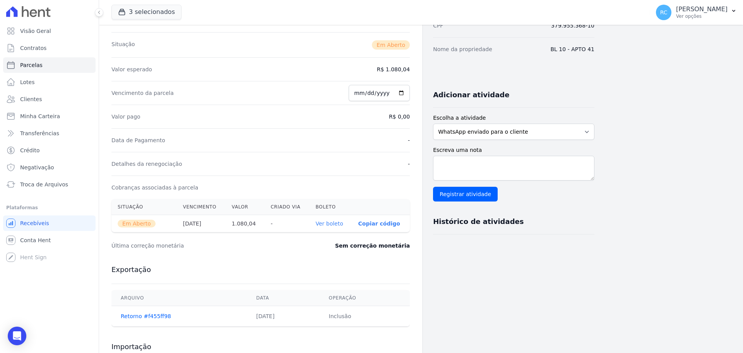
scroll to position [0, 0]
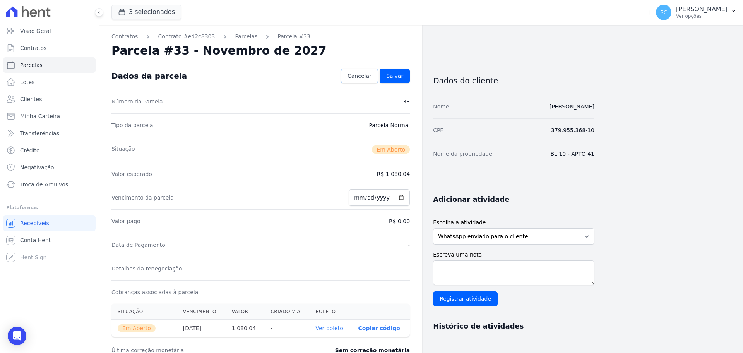
click at [355, 74] on span "Cancelar" at bounding box center [360, 76] width 24 height 8
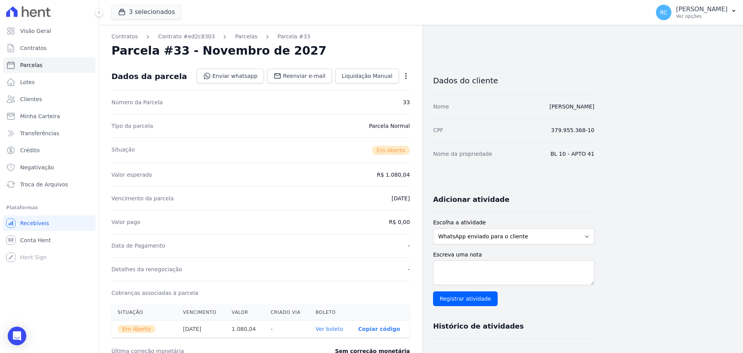
click at [407, 76] on icon "button" at bounding box center [406, 76] width 2 height 6
click at [350, 83] on link "Alterar" at bounding box center [373, 86] width 68 height 14
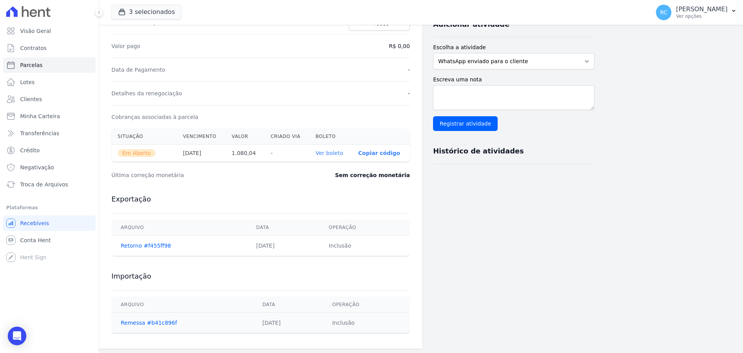
scroll to position [177, 0]
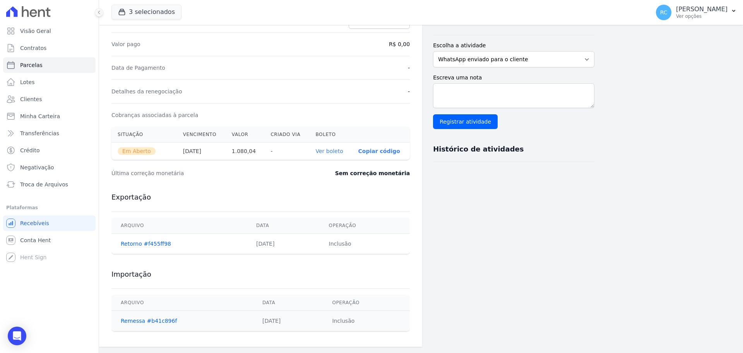
drag, startPoint x: 352, startPoint y: 352, endPoint x: 467, endPoint y: 232, distance: 166.2
click at [467, 232] on div "Dados do cliente Nome PABLO NOBRE LEAO CPF 379.955.368-10 Nome da propriedade B…" at bounding box center [513, 112] width 161 height 455
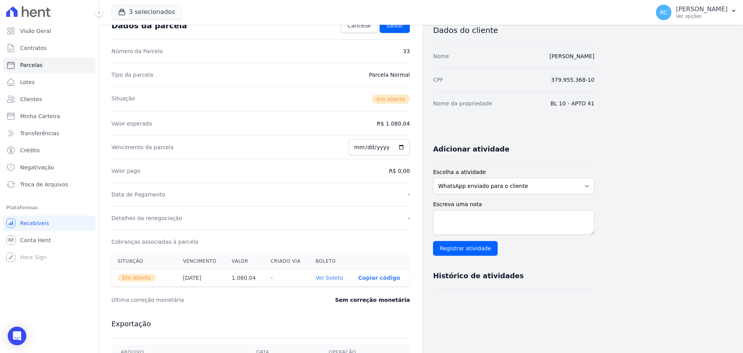
scroll to position [0, 0]
